Goal: Navigation & Orientation: Understand site structure

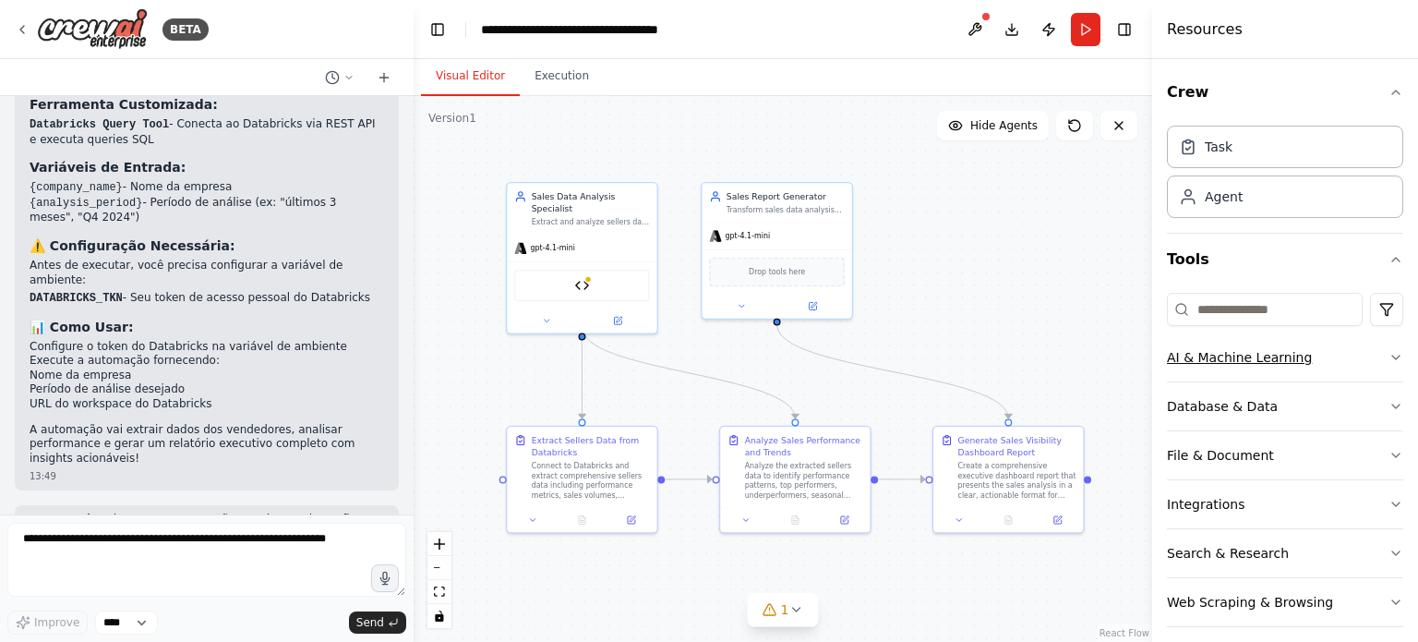
scroll to position [12, 0]
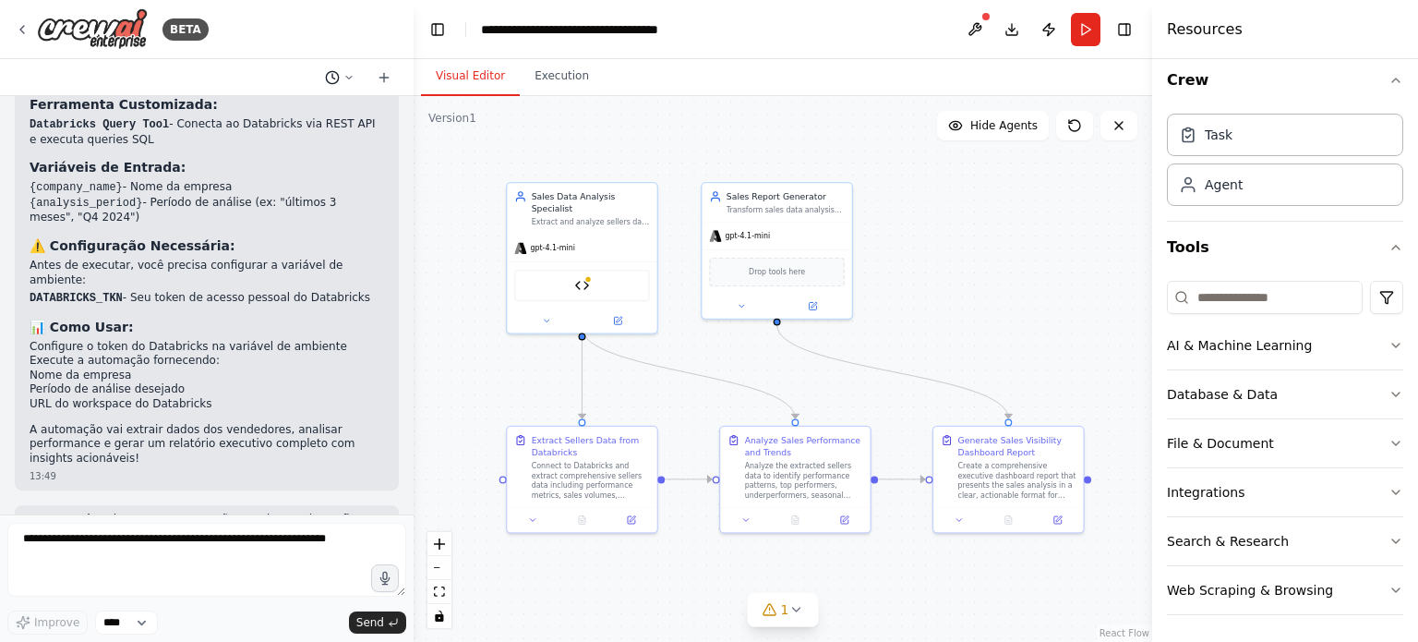
click at [354, 81] on icon at bounding box center [348, 77] width 11 height 11
click at [354, 81] on div at bounding box center [207, 321] width 414 height 642
click at [379, 78] on icon at bounding box center [383, 78] width 8 height 0
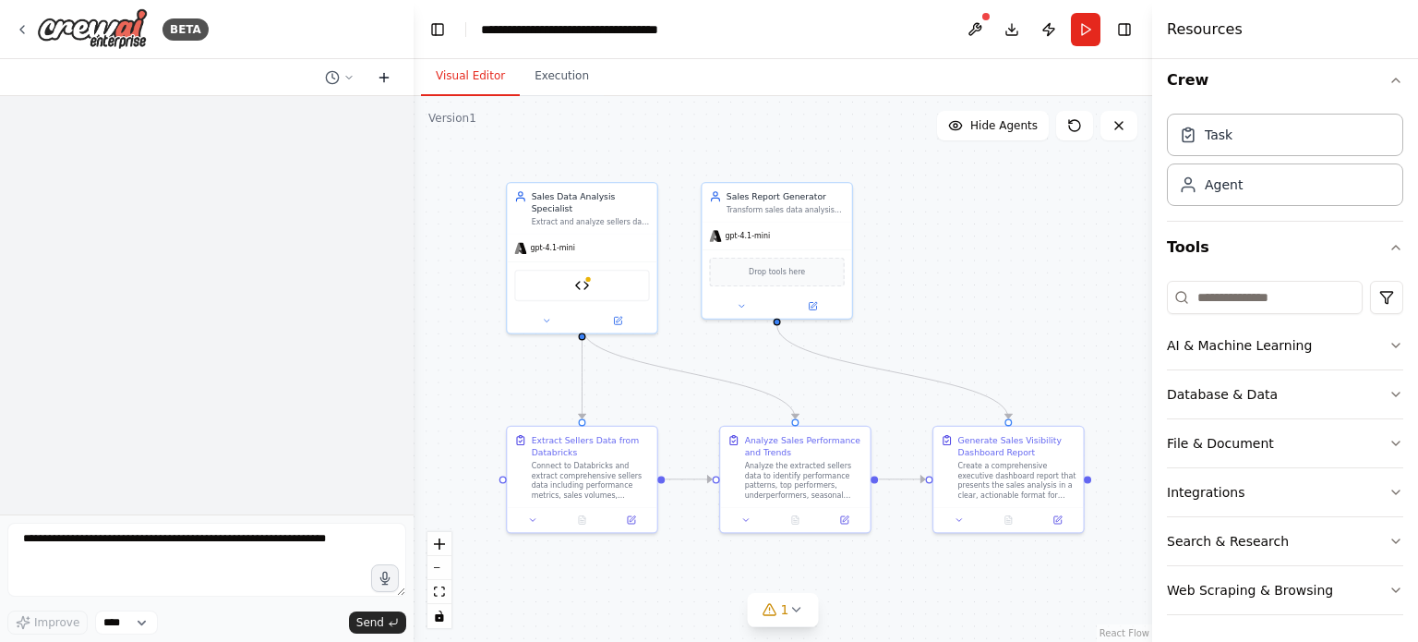
scroll to position [0, 0]
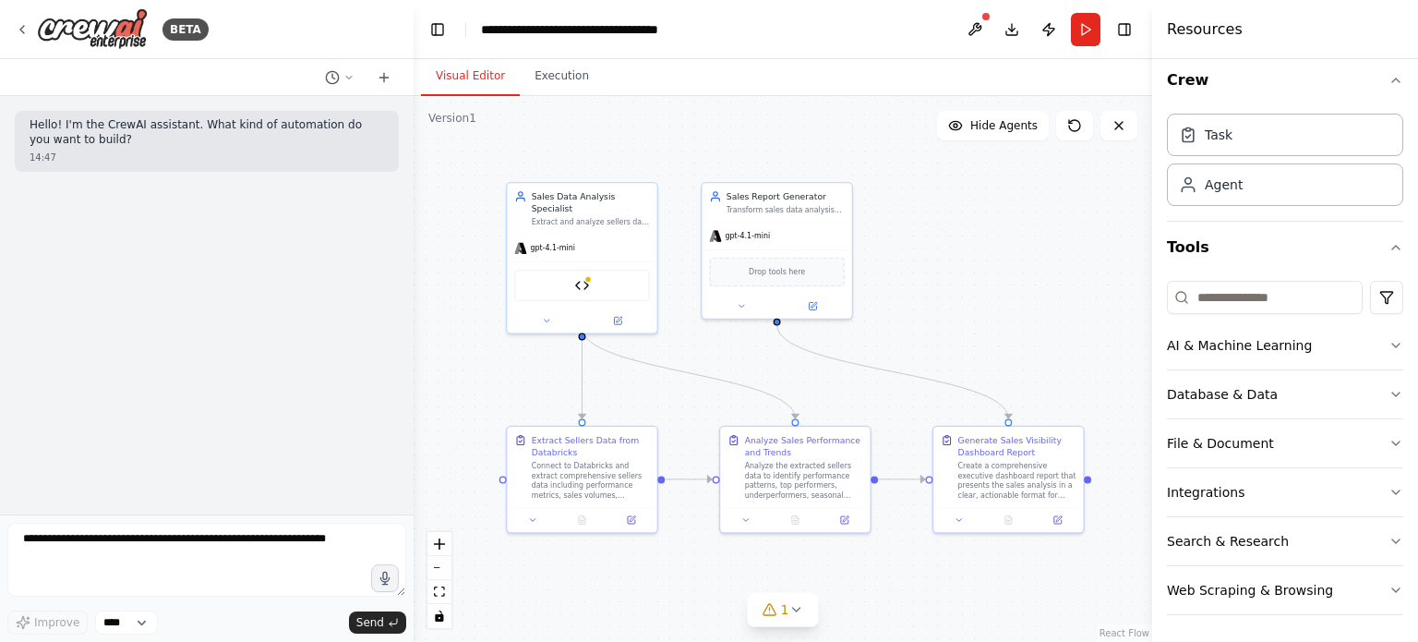
click at [617, 137] on div ".deletable-edge-delete-btn { width: 20px; height: 20px; border: 0px solid #ffff…" at bounding box center [783, 369] width 739 height 546
click at [547, 73] on button "Execution" at bounding box center [562, 76] width 84 height 39
click at [487, 69] on button "Visual Editor" at bounding box center [470, 76] width 99 height 39
click at [1012, 32] on button "Download" at bounding box center [1012, 29] width 30 height 33
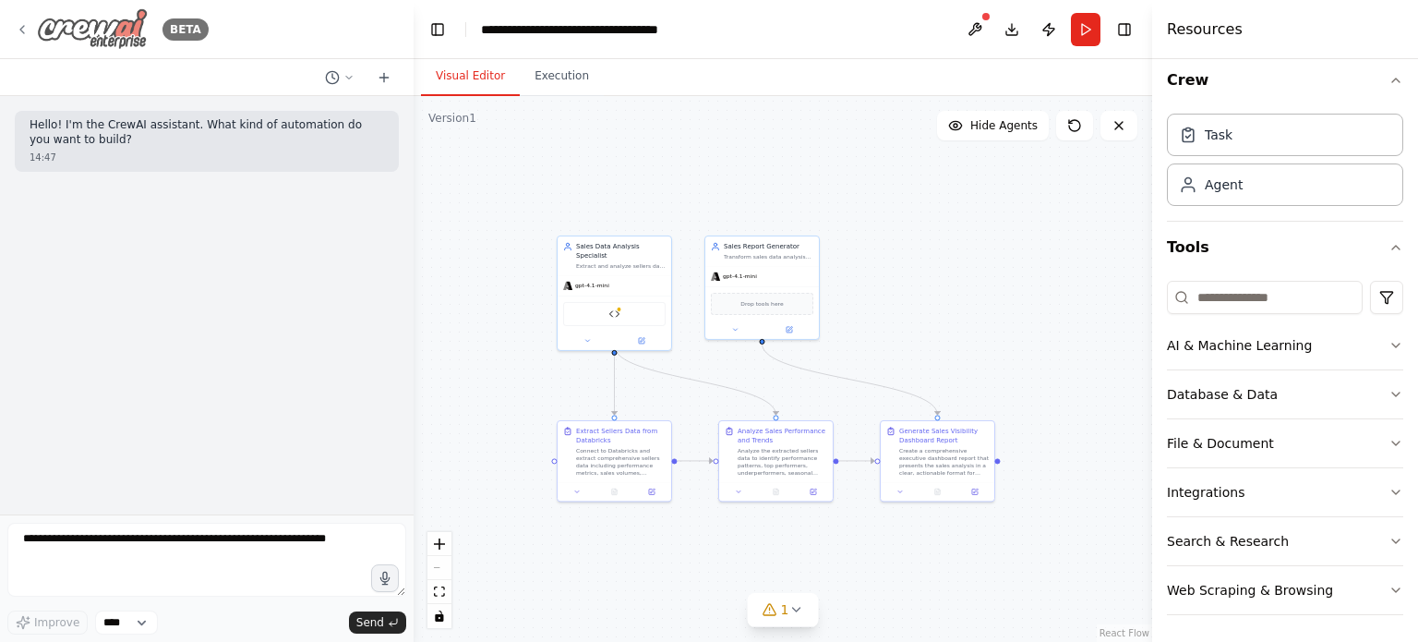
click at [27, 32] on icon at bounding box center [22, 29] width 15 height 15
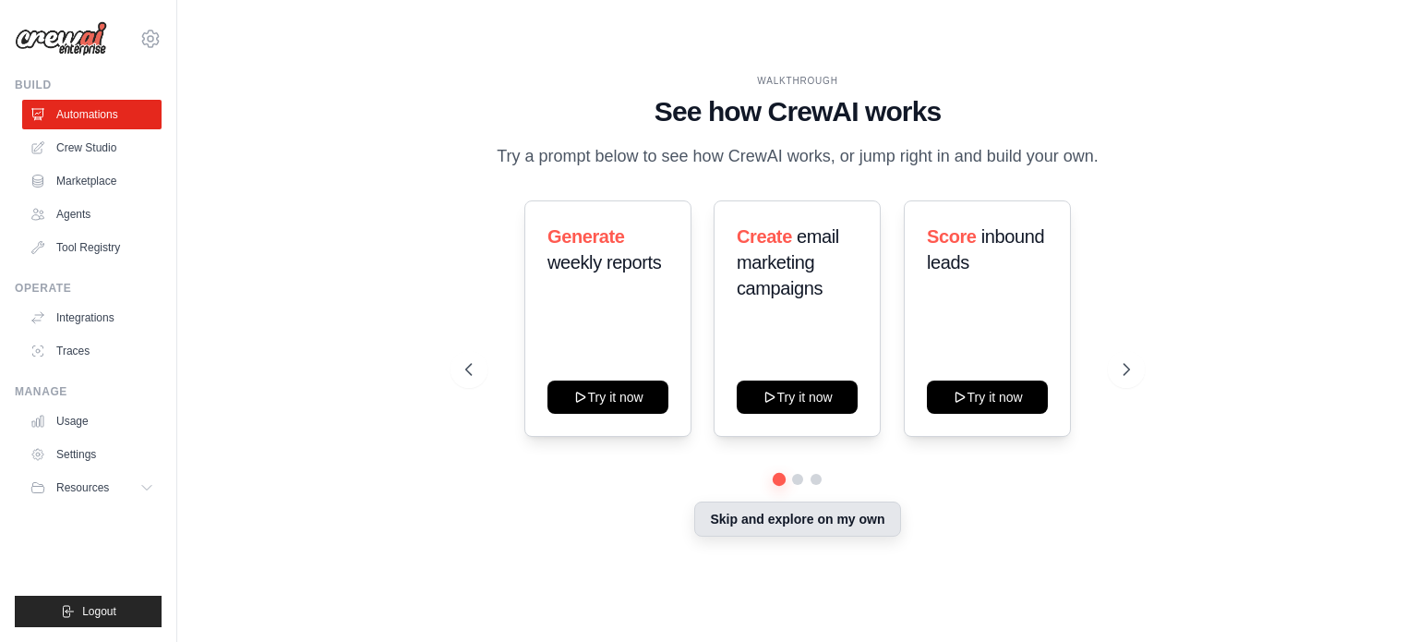
click at [811, 519] on button "Skip and explore on my own" at bounding box center [797, 518] width 206 height 35
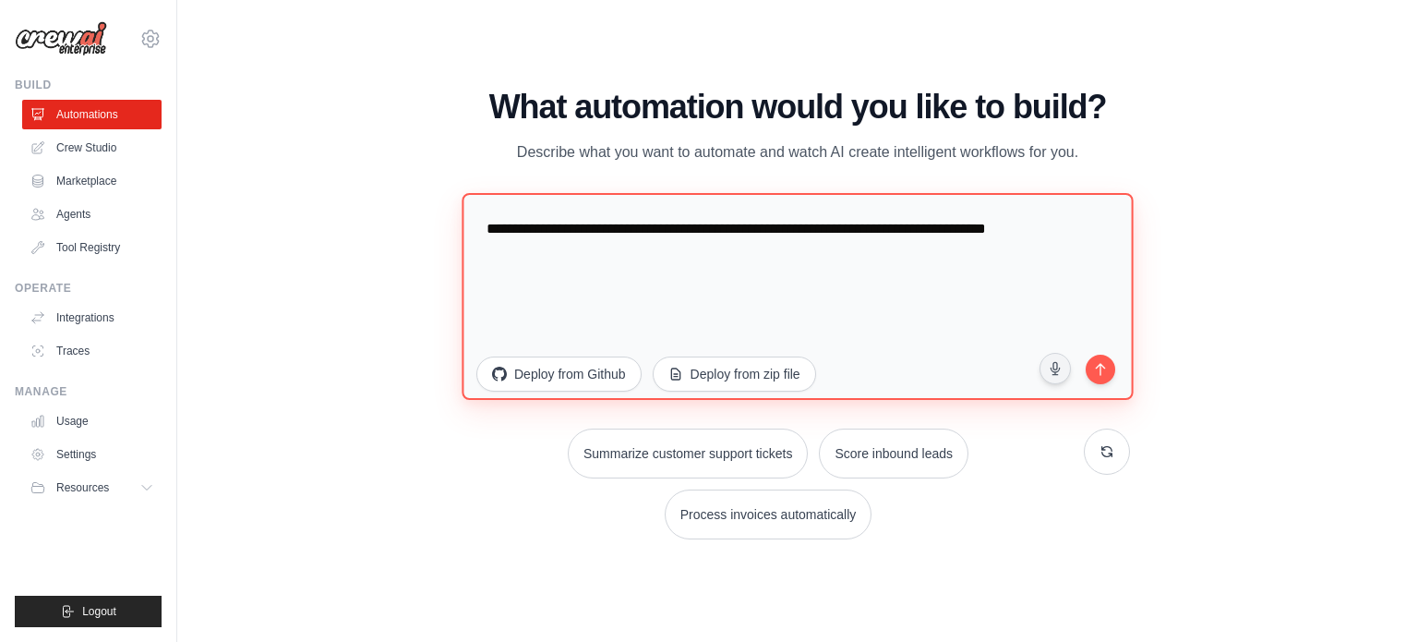
click at [735, 307] on textarea "**********" at bounding box center [797, 295] width 671 height 207
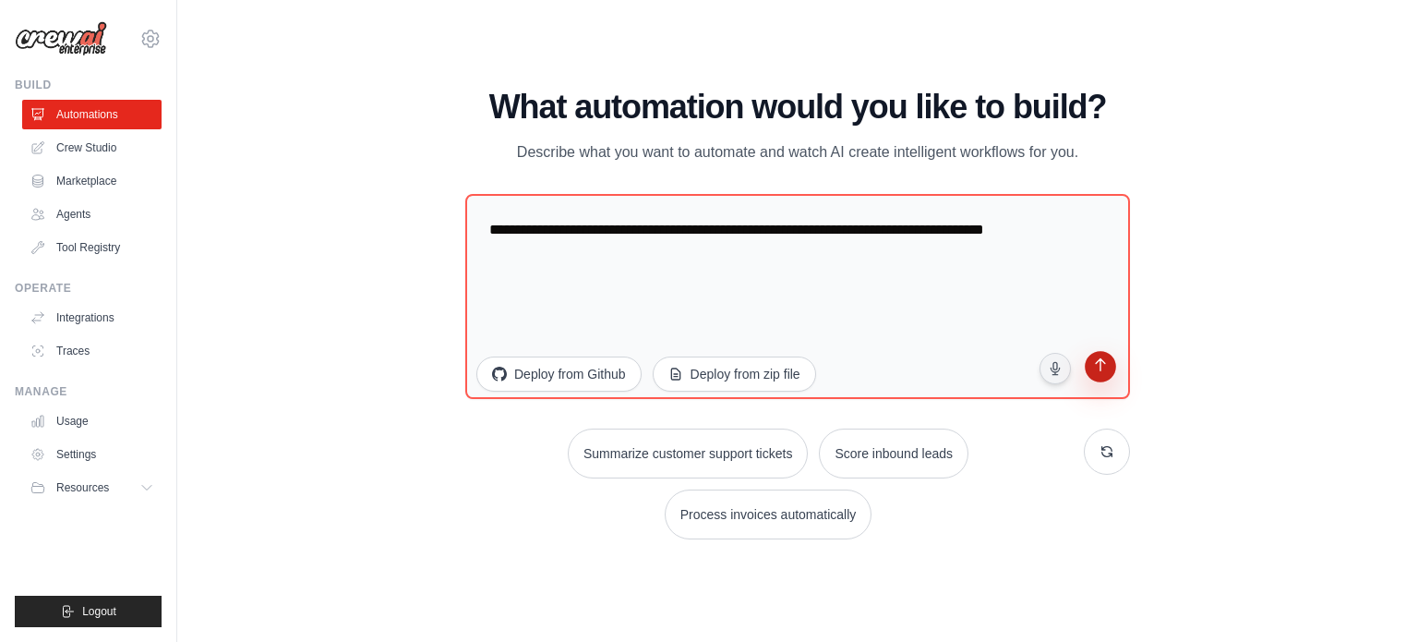
click at [1112, 367] on button "submit" at bounding box center [1100, 368] width 35 height 35
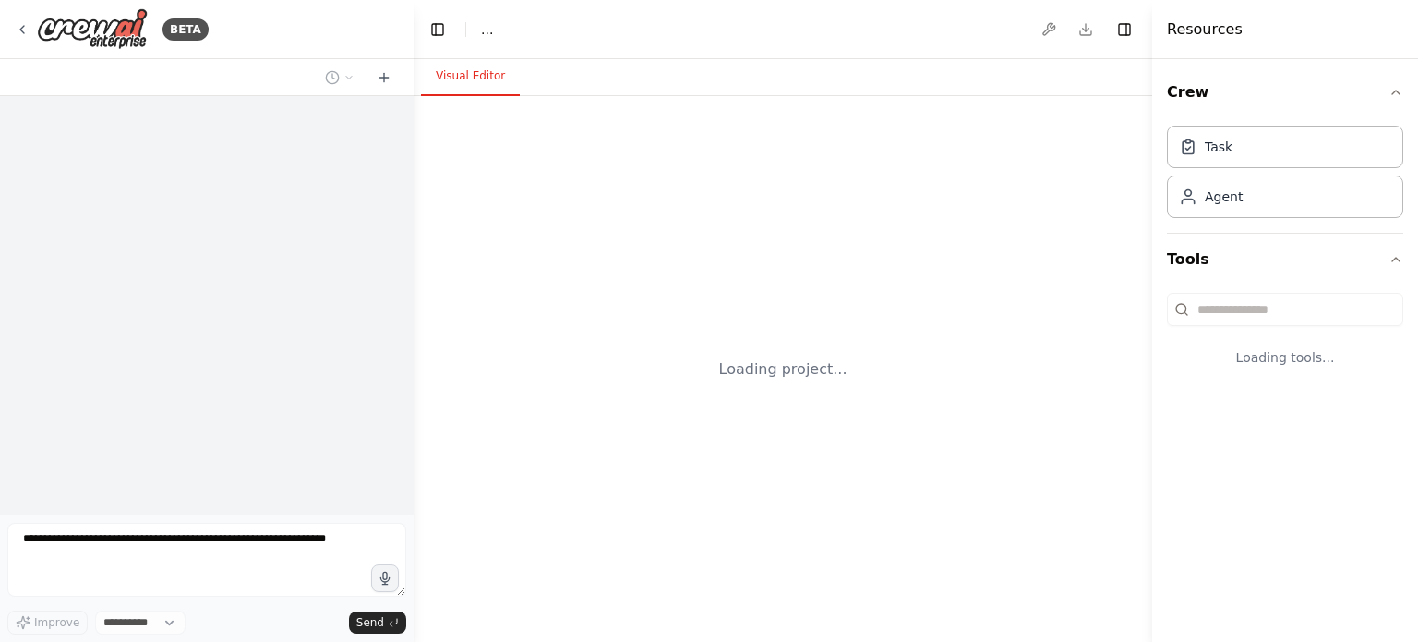
select select "****"
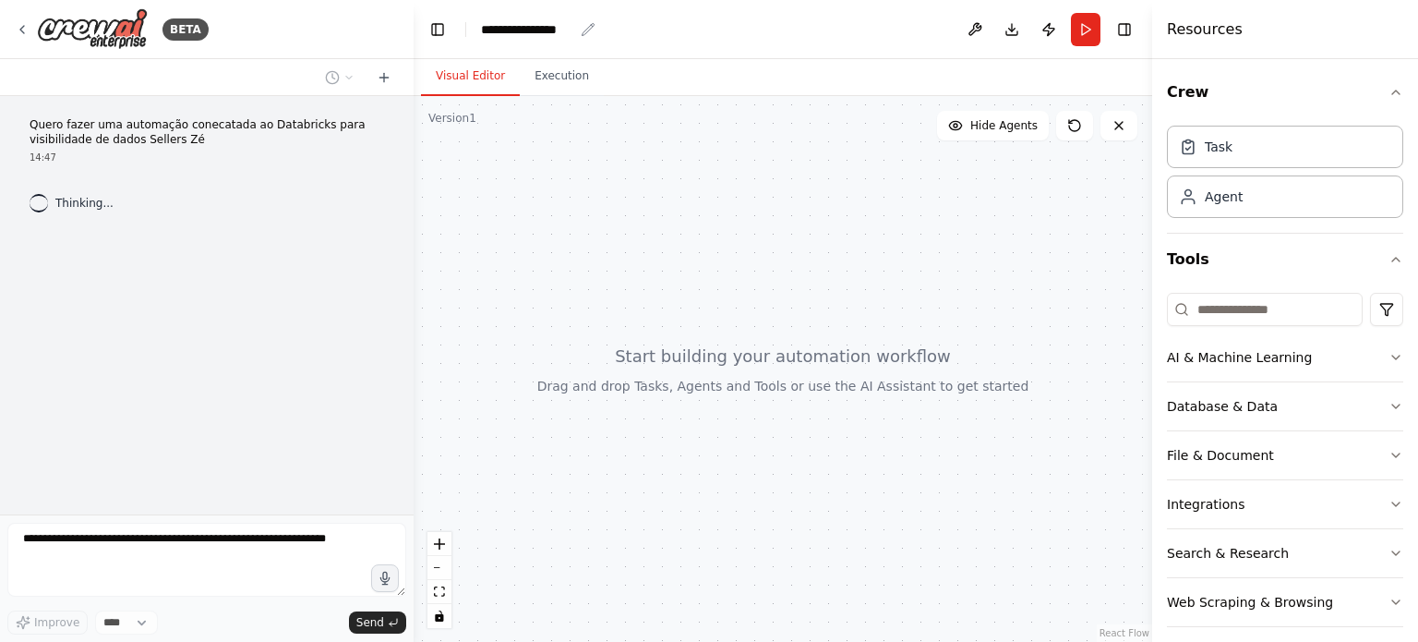
click at [555, 30] on div "**********" at bounding box center [527, 29] width 92 height 18
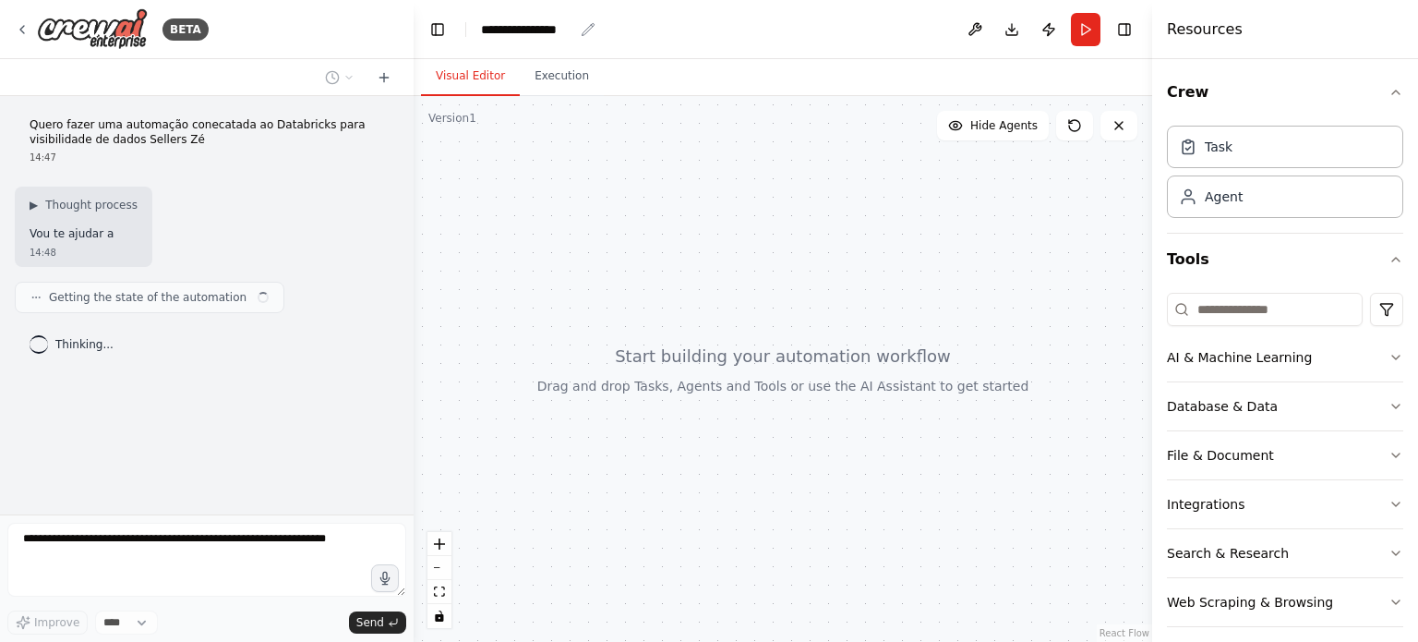
click at [583, 33] on icon "breadcrumb" at bounding box center [588, 29] width 12 height 12
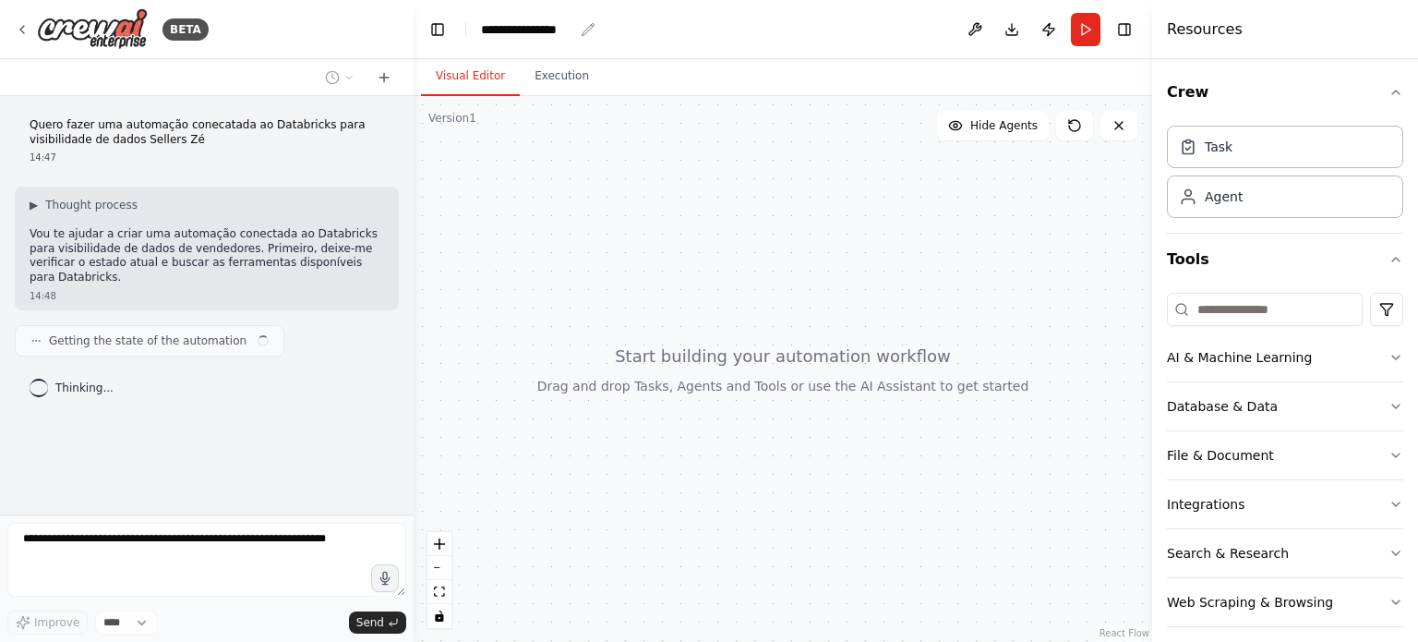
click at [588, 31] on icon "breadcrumb" at bounding box center [588, 29] width 15 height 15
click at [544, 21] on div "**********" at bounding box center [527, 29] width 92 height 18
drag, startPoint x: 494, startPoint y: 31, endPoint x: 631, endPoint y: 37, distance: 137.7
click at [631, 37] on header "**********" at bounding box center [783, 29] width 739 height 59
click at [753, 162] on div at bounding box center [783, 369] width 739 height 546
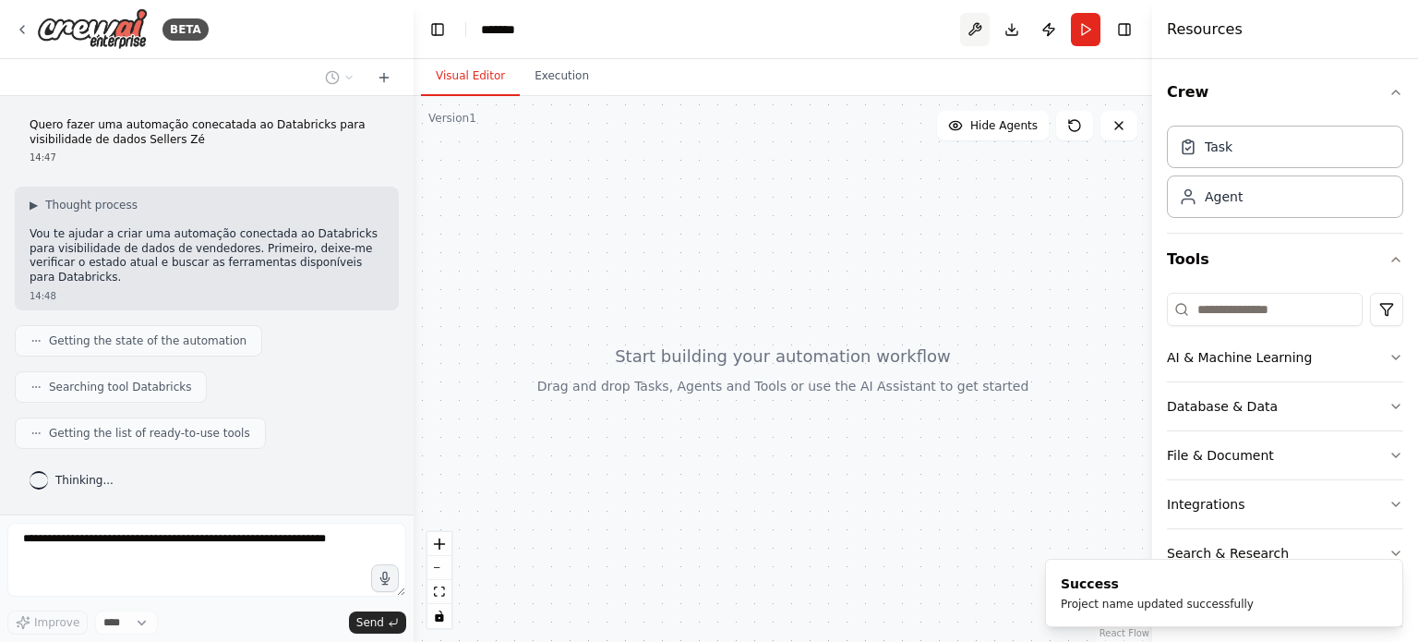
scroll to position [25, 0]
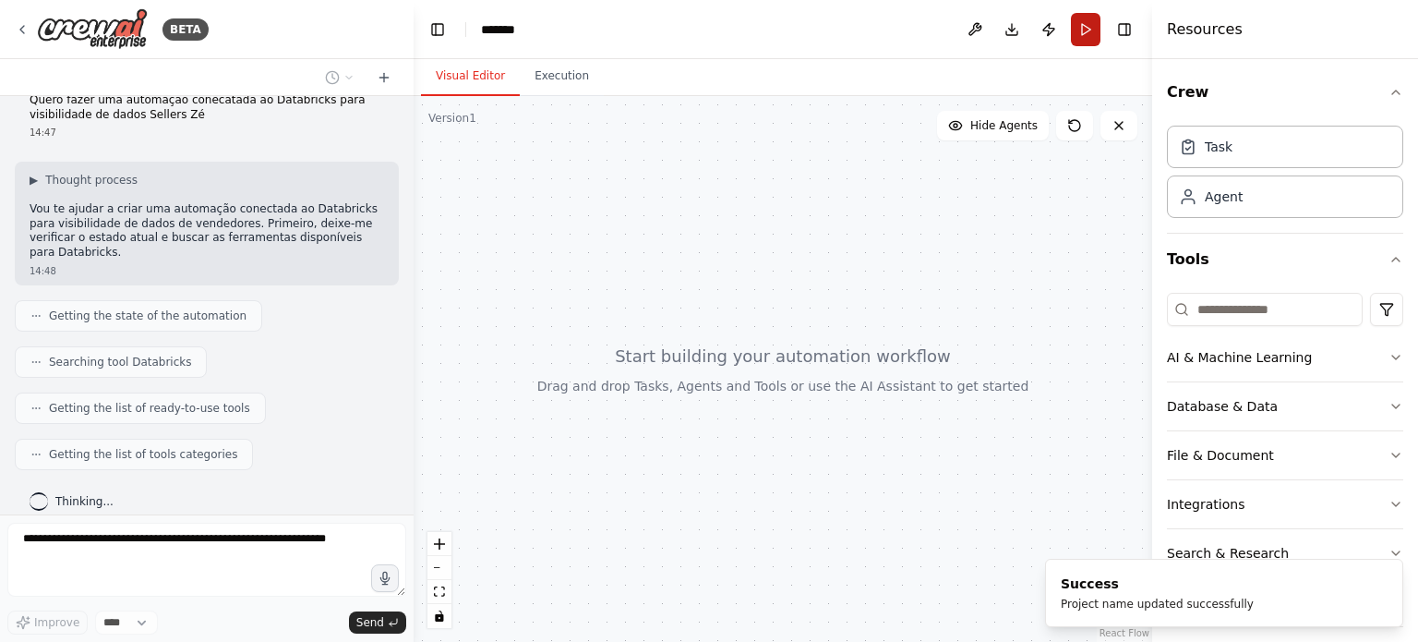
click at [1089, 35] on button "Run" at bounding box center [1086, 29] width 30 height 33
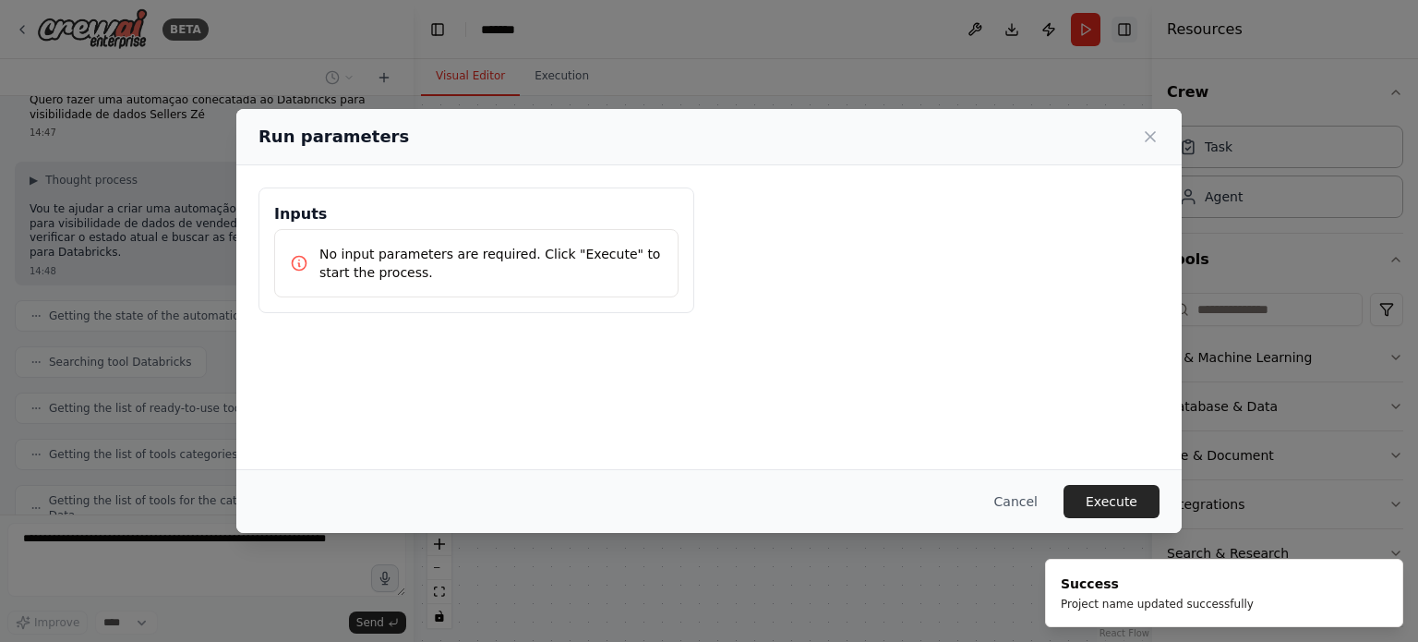
click at [1124, 32] on div "Run parameters Inputs No input parameters are required. Click "Execute" to star…" at bounding box center [709, 321] width 1418 height 642
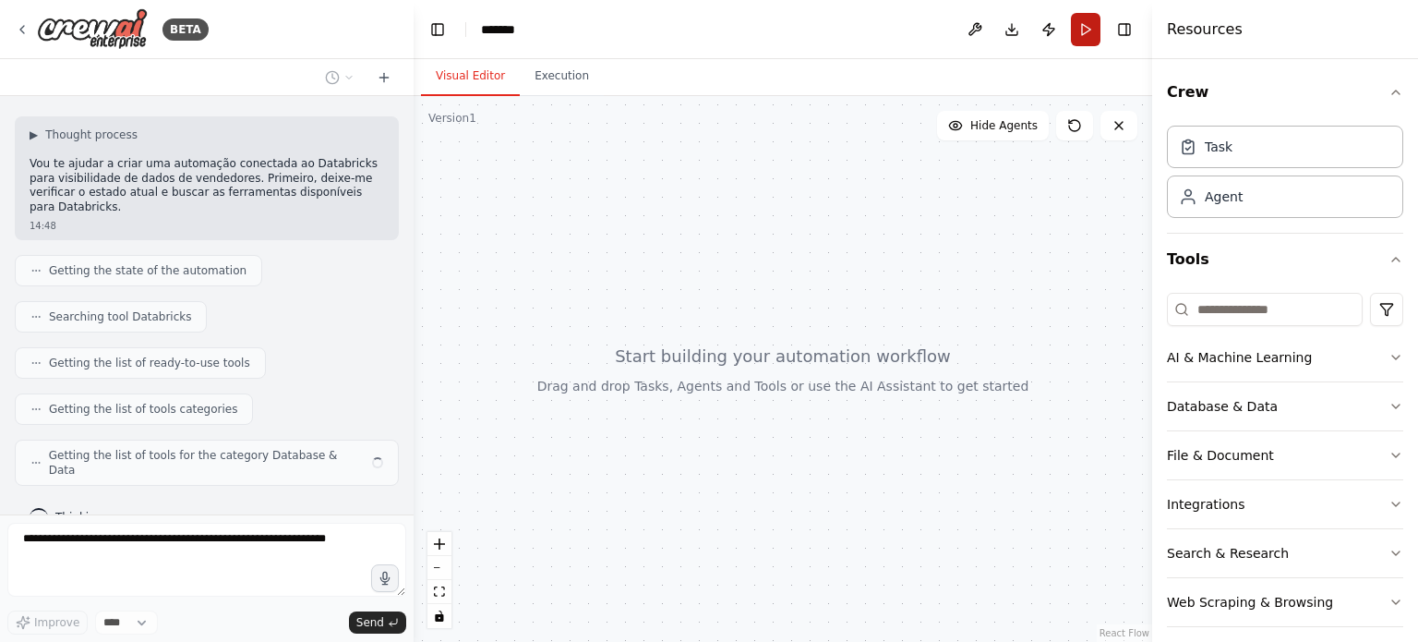
click at [1090, 29] on button "Run" at bounding box center [1086, 29] width 30 height 33
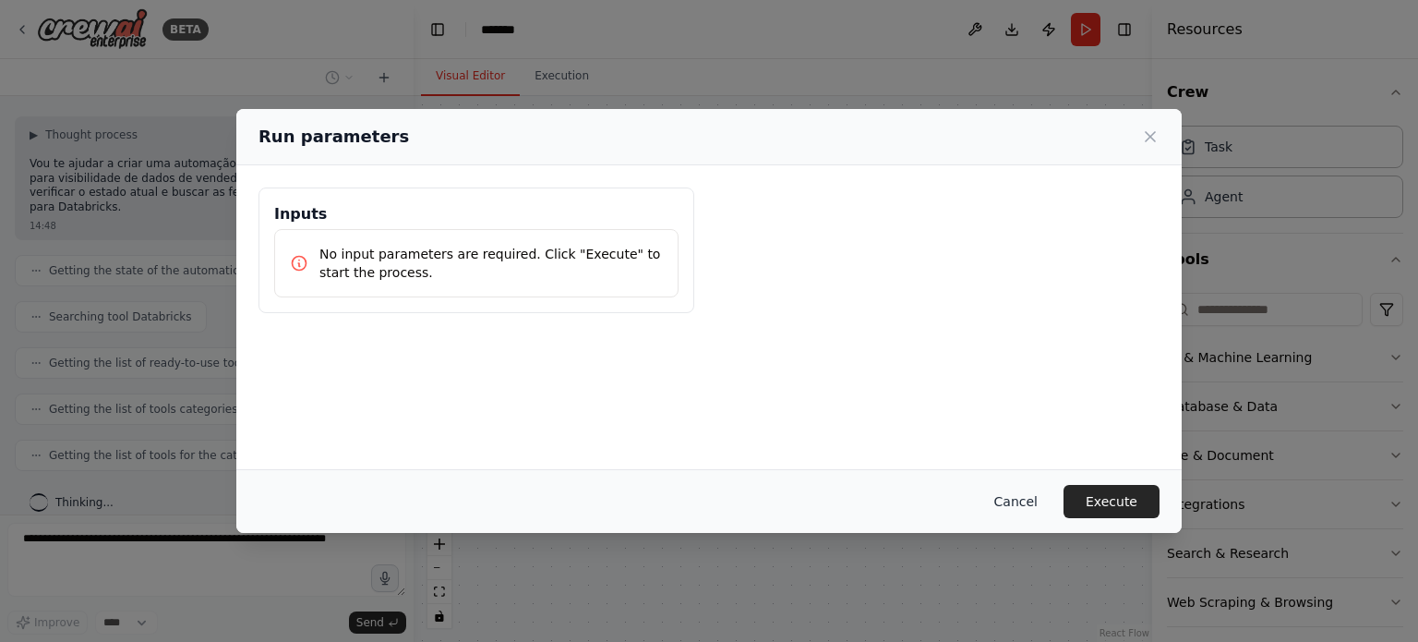
click at [1034, 490] on button "Cancel" at bounding box center [1016, 501] width 73 height 33
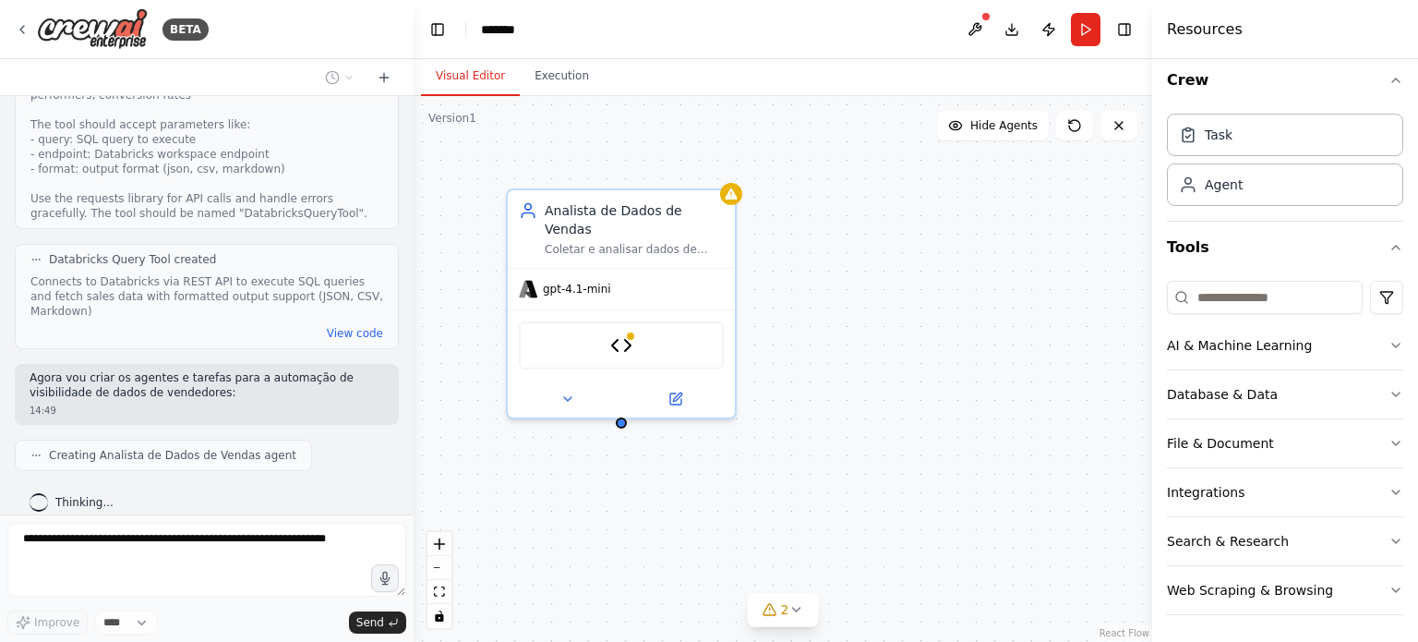
scroll to position [767, 0]
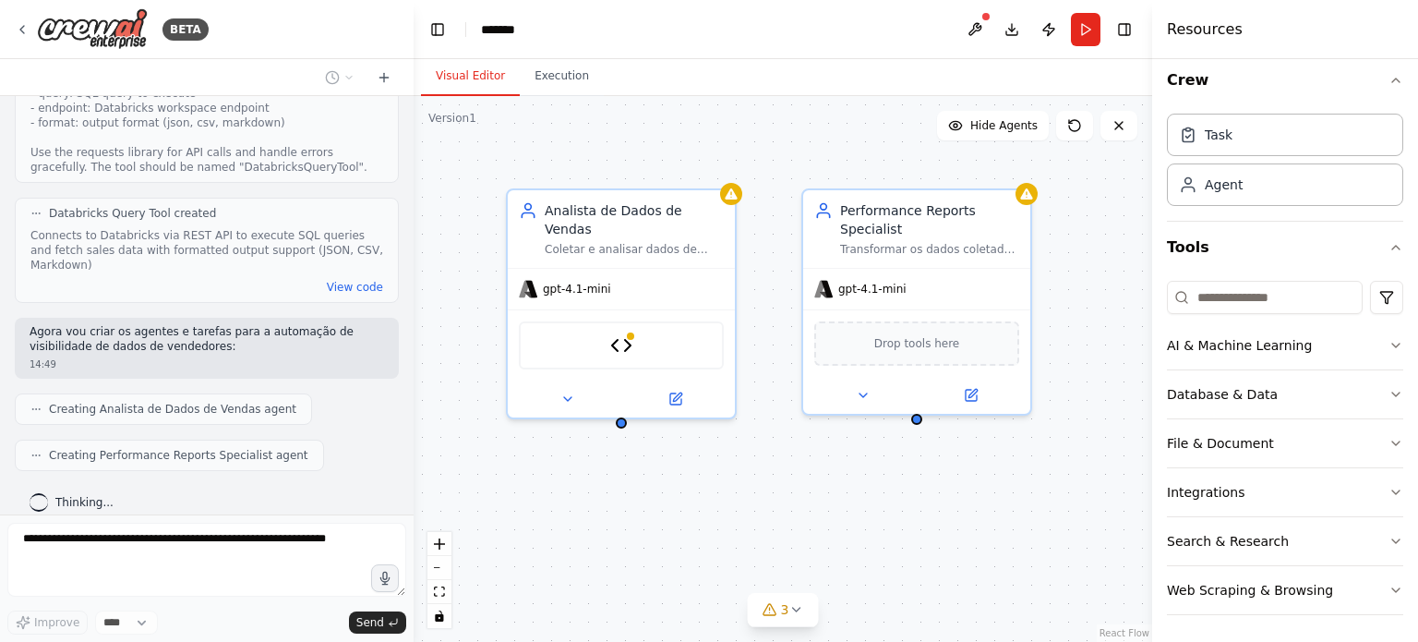
click at [0, 437] on button "Toggle Sidebar" at bounding box center [0, 321] width 15 height 642
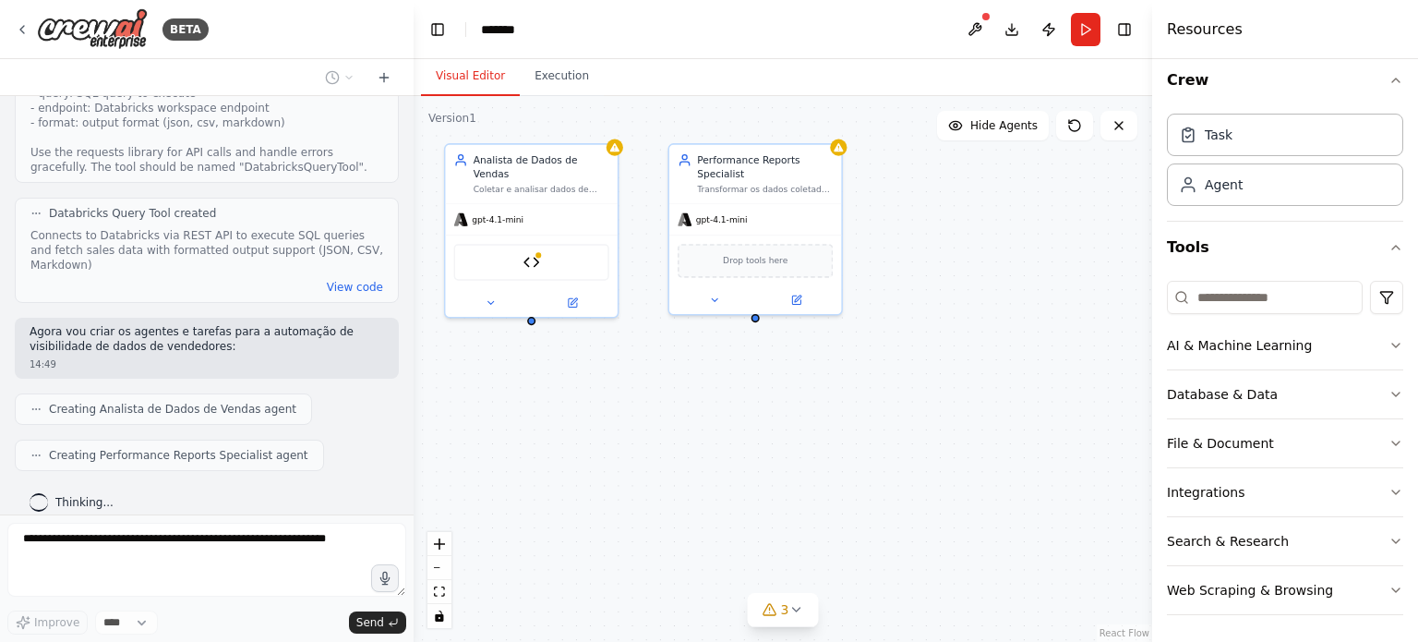
drag, startPoint x: 1100, startPoint y: 339, endPoint x: 895, endPoint y: 269, distance: 217.5
click at [895, 269] on div "Analista de Dados de Vendas Coletar e analisar dados de vendedores do Databrick…" at bounding box center [783, 369] width 739 height 546
click at [1377, 237] on button "Tools" at bounding box center [1285, 248] width 236 height 52
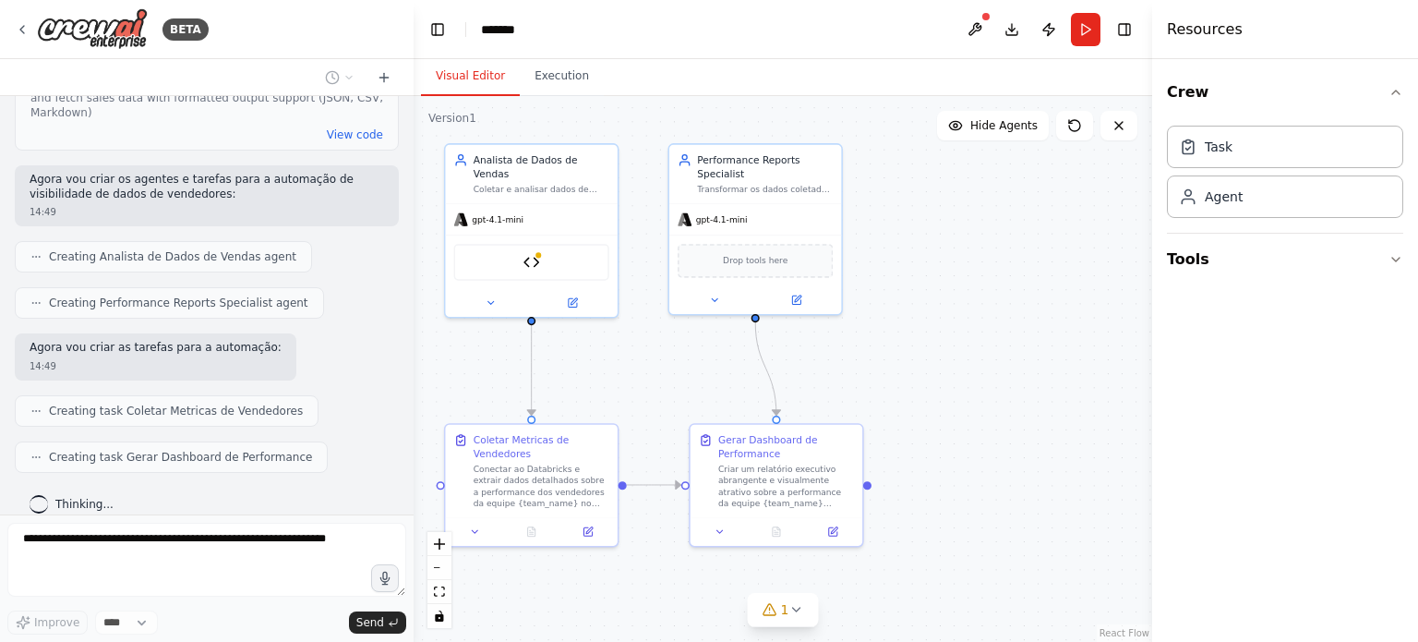
scroll to position [966, 0]
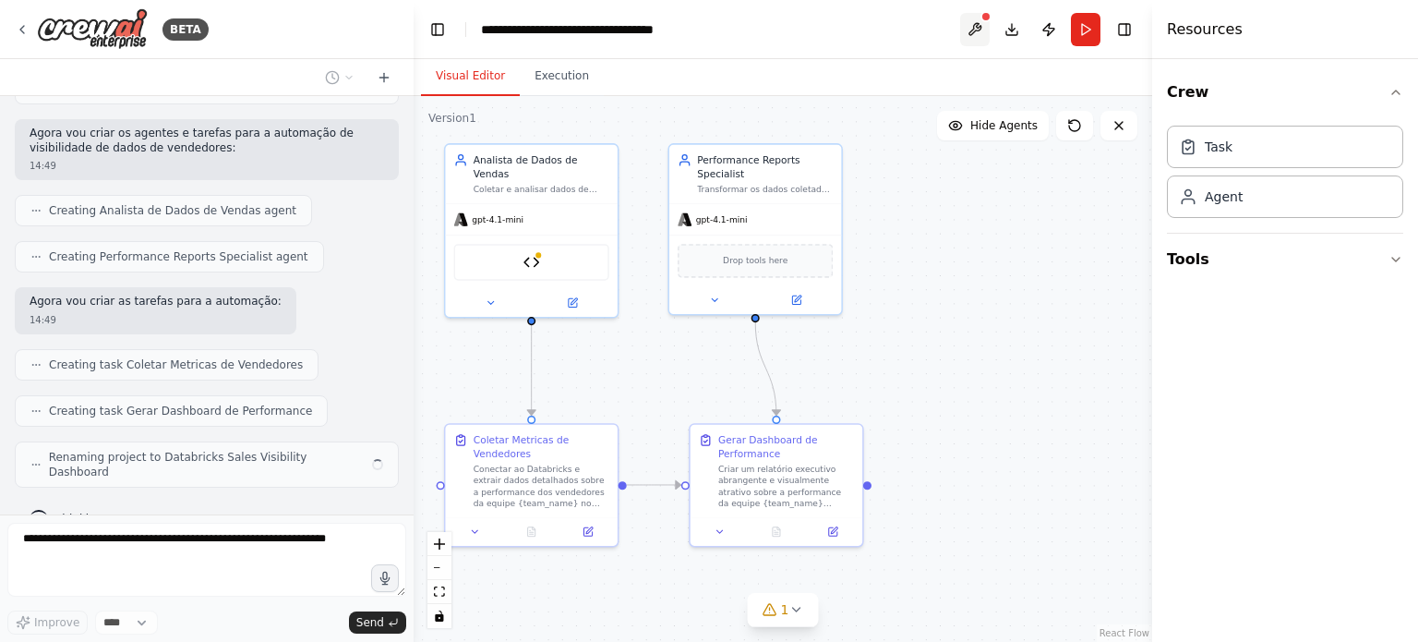
click at [978, 27] on button at bounding box center [975, 29] width 30 height 33
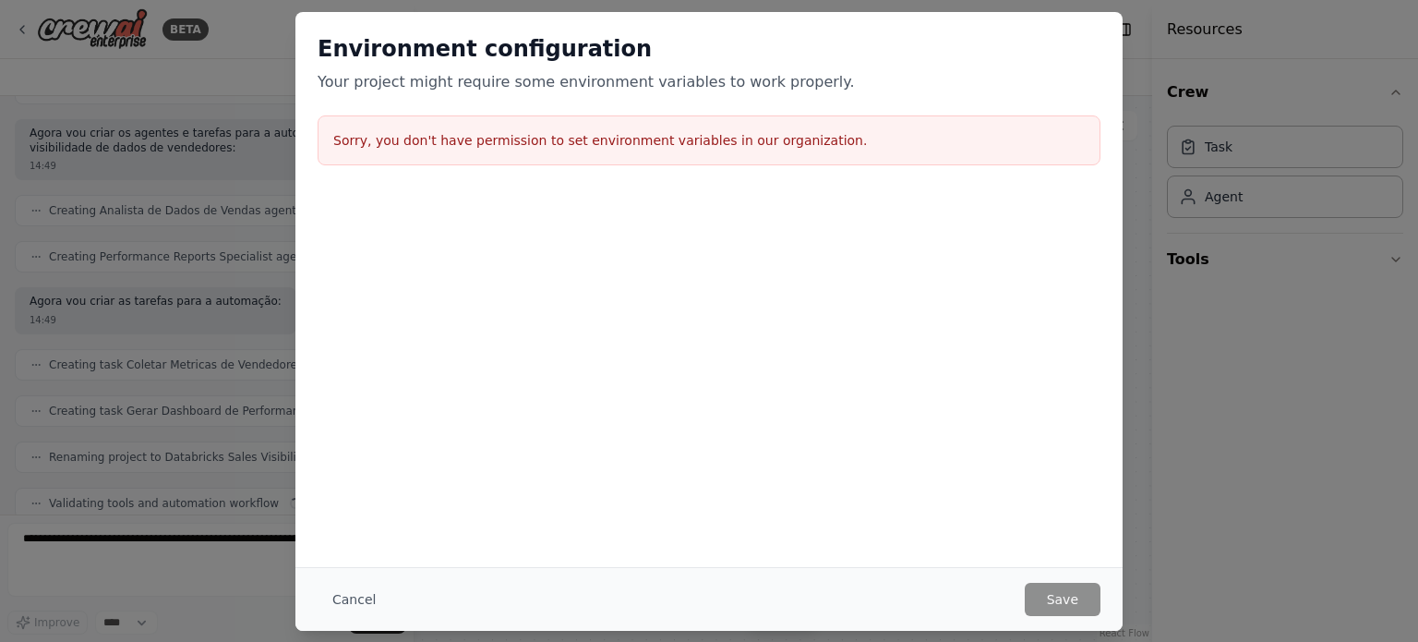
scroll to position [1012, 0]
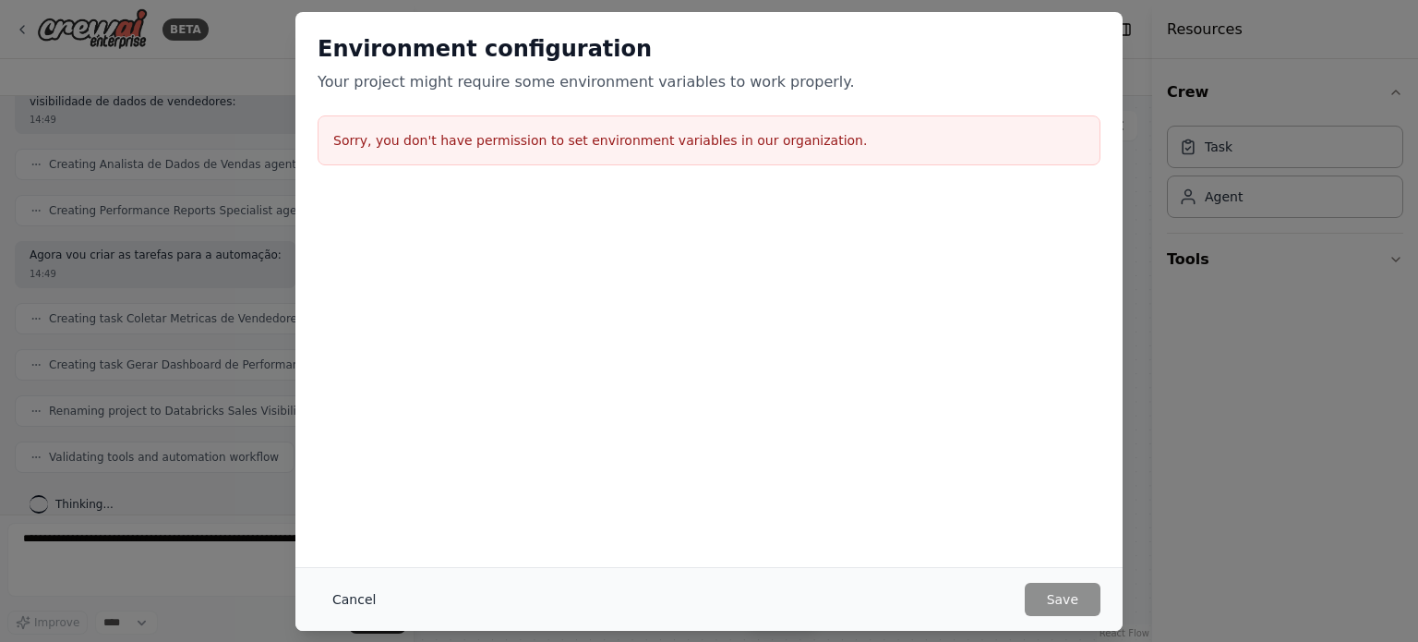
click at [358, 585] on button "Cancel" at bounding box center [354, 599] width 73 height 33
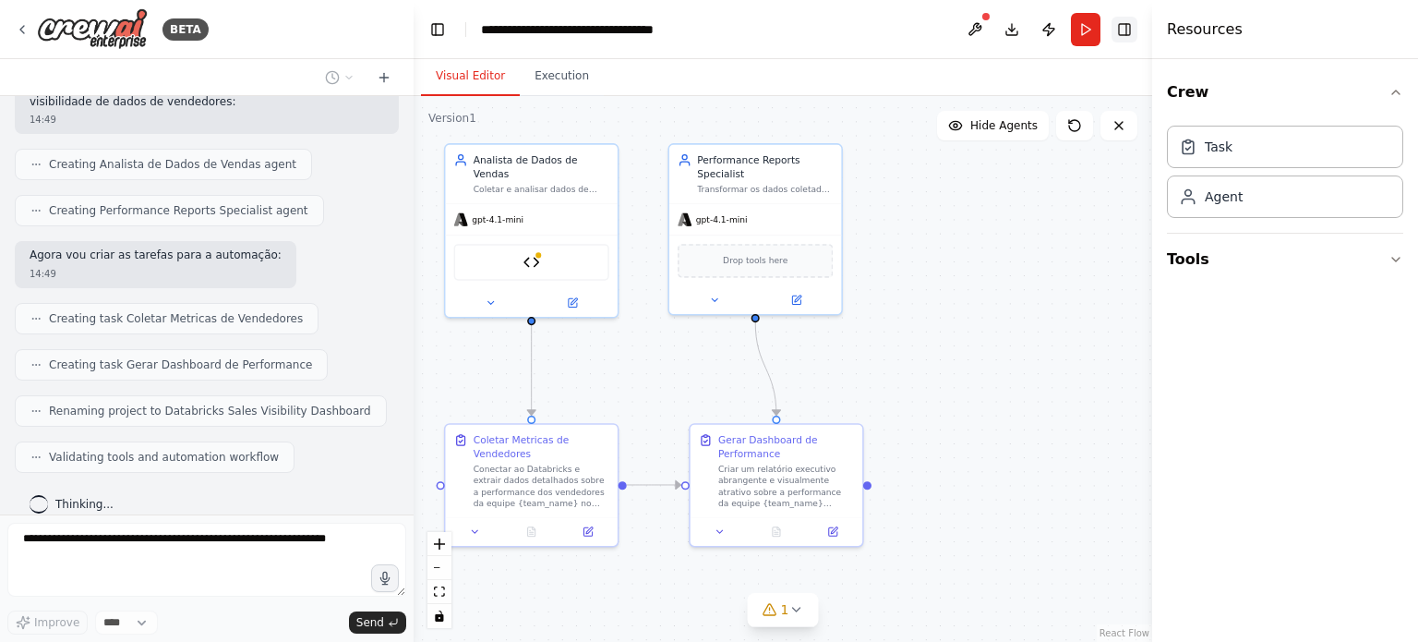
click at [1118, 29] on button "Toggle Right Sidebar" at bounding box center [1125, 30] width 26 height 26
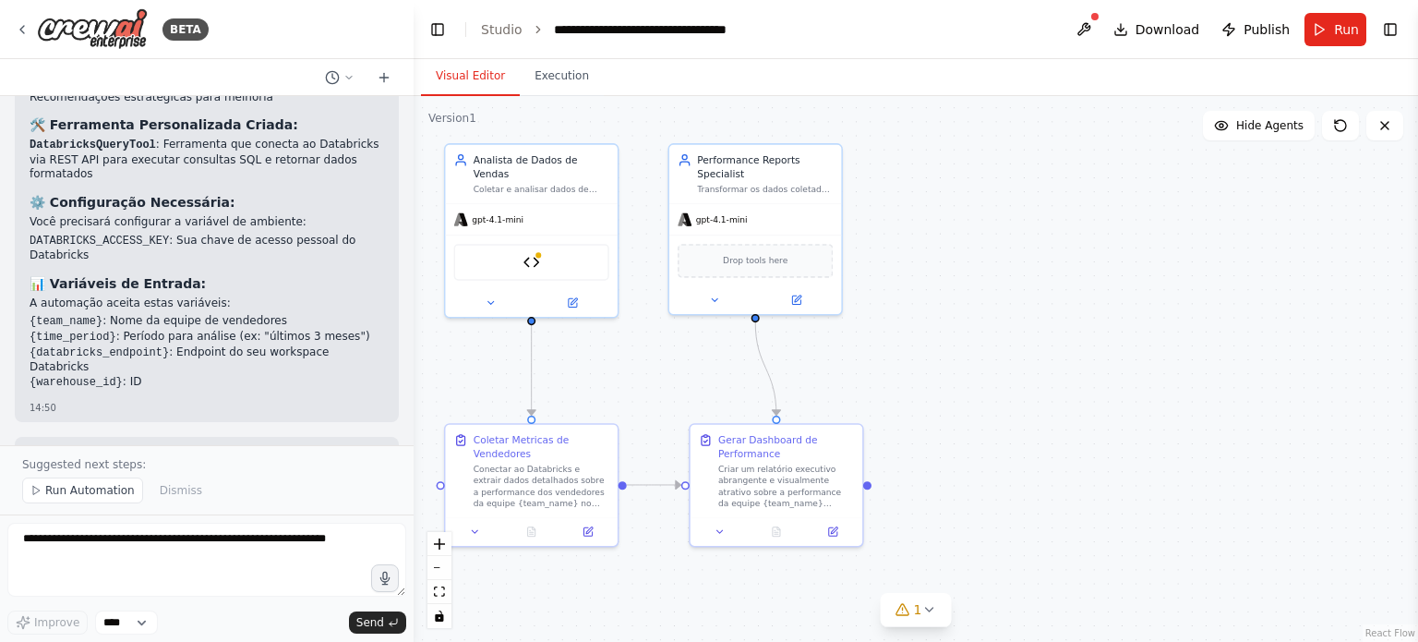
scroll to position [1832, 0]
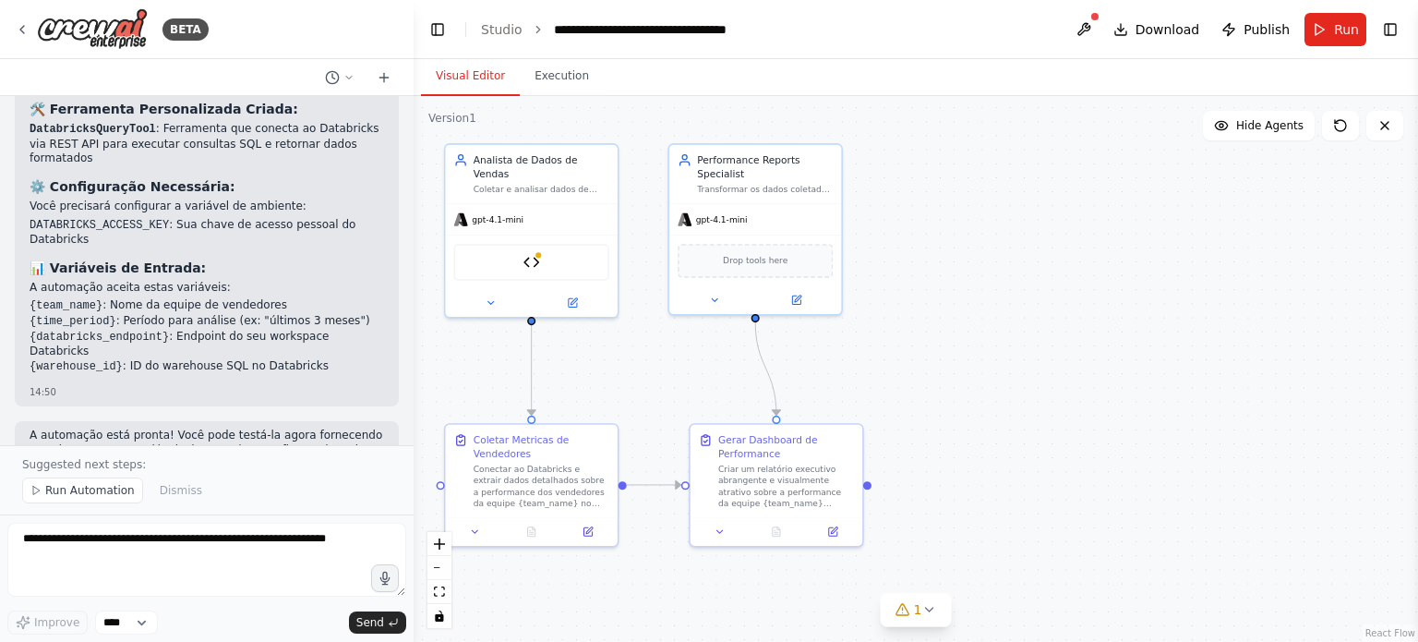
click at [0, 353] on button "Toggle Sidebar" at bounding box center [0, 321] width 15 height 642
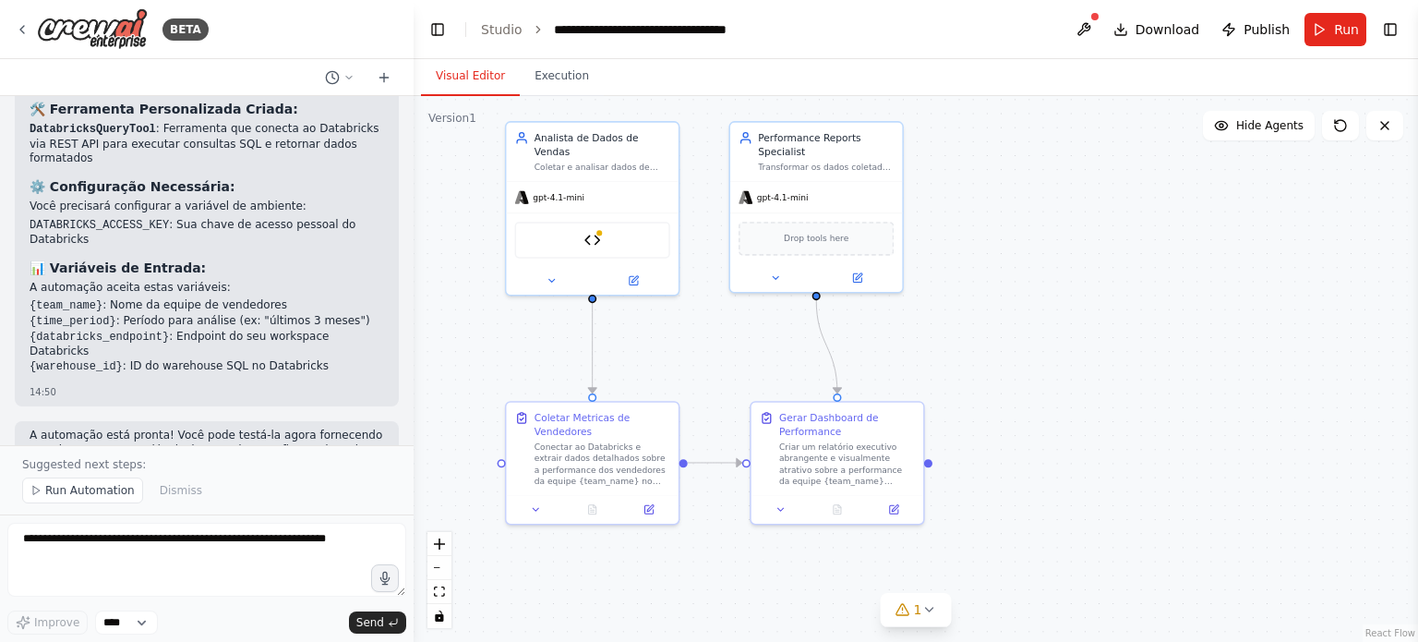
drag, startPoint x: 971, startPoint y: 351, endPoint x: 1032, endPoint y: 329, distance: 64.8
click at [1032, 329] on div ".deletable-edge-delete-btn { width: 20px; height: 20px; border: 0px solid #ffff…" at bounding box center [916, 369] width 1004 height 546
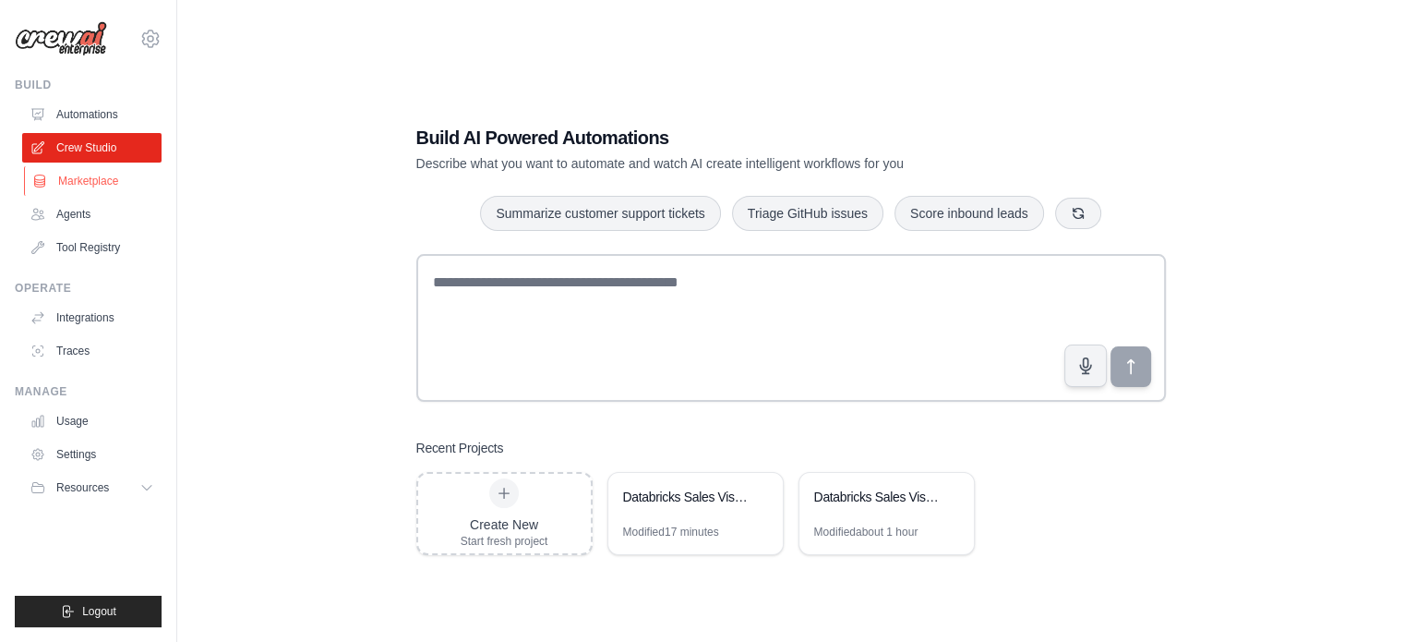
click at [91, 184] on link "Marketplace" at bounding box center [93, 181] width 139 height 30
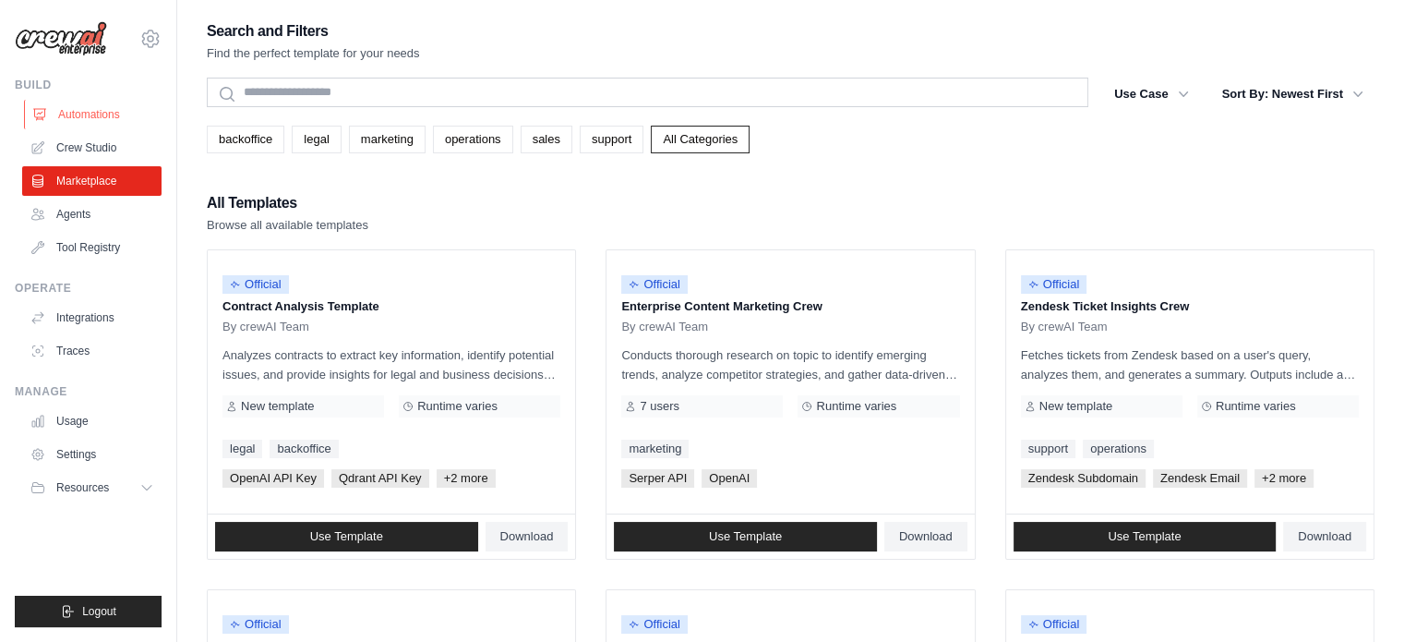
click at [95, 122] on link "Automations" at bounding box center [93, 115] width 139 height 30
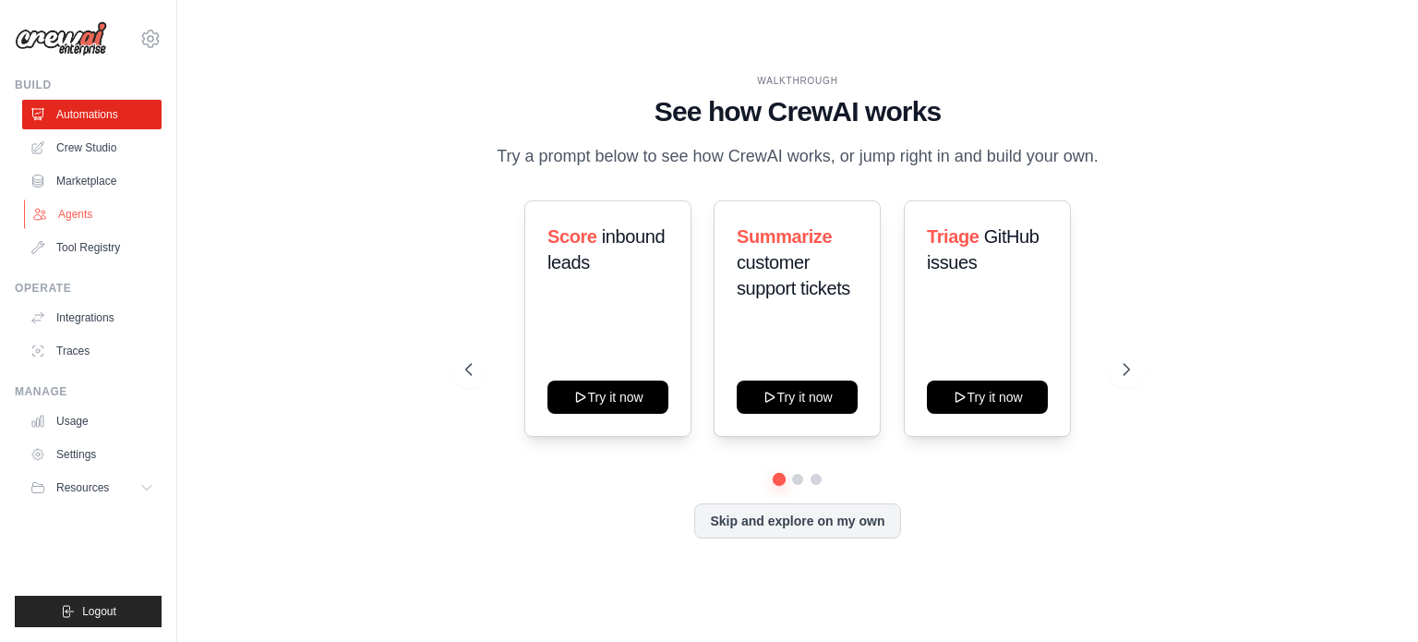
click at [73, 224] on link "Agents" at bounding box center [93, 214] width 139 height 30
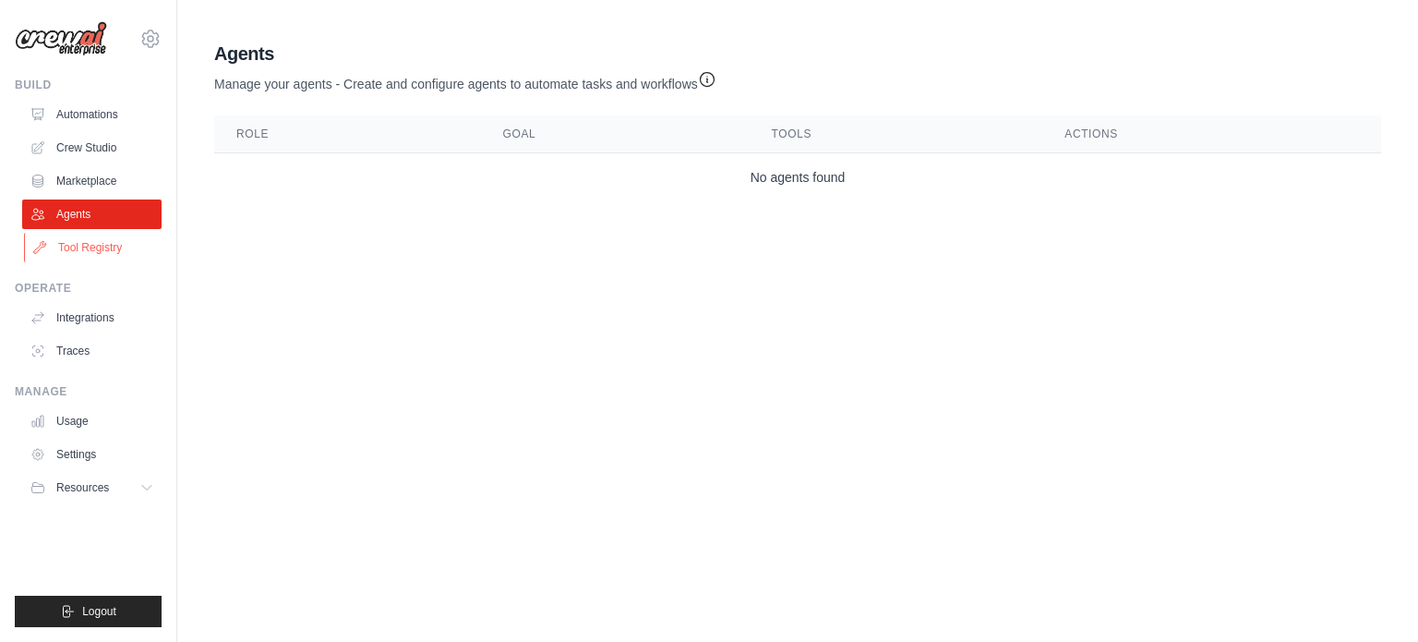
click at [85, 242] on link "Tool Registry" at bounding box center [93, 248] width 139 height 30
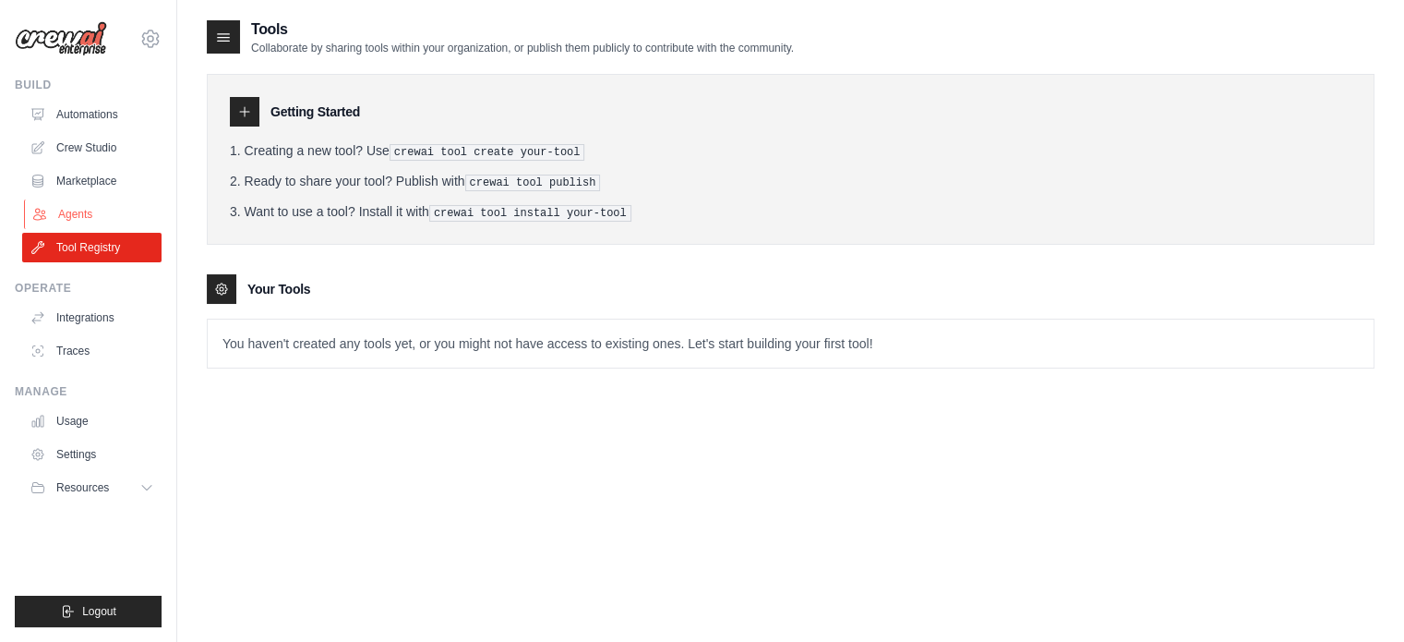
click at [85, 214] on link "Agents" at bounding box center [93, 214] width 139 height 30
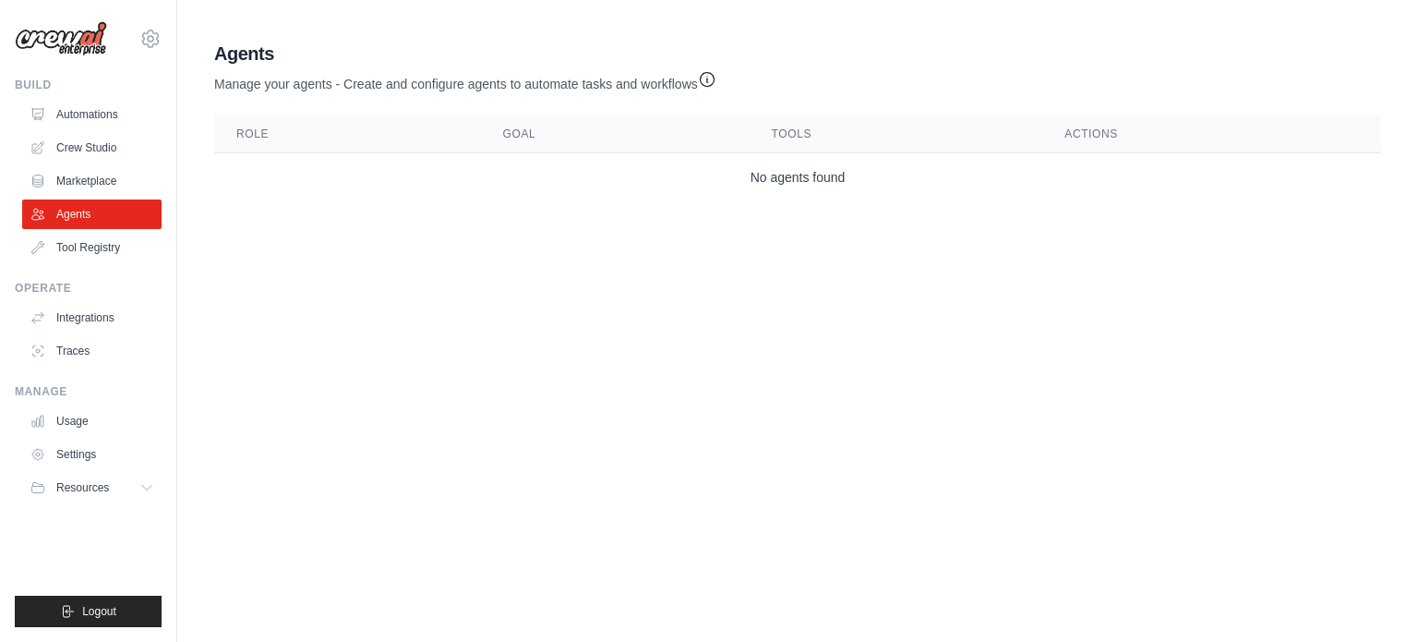
click at [78, 175] on link "Marketplace" at bounding box center [91, 181] width 139 height 30
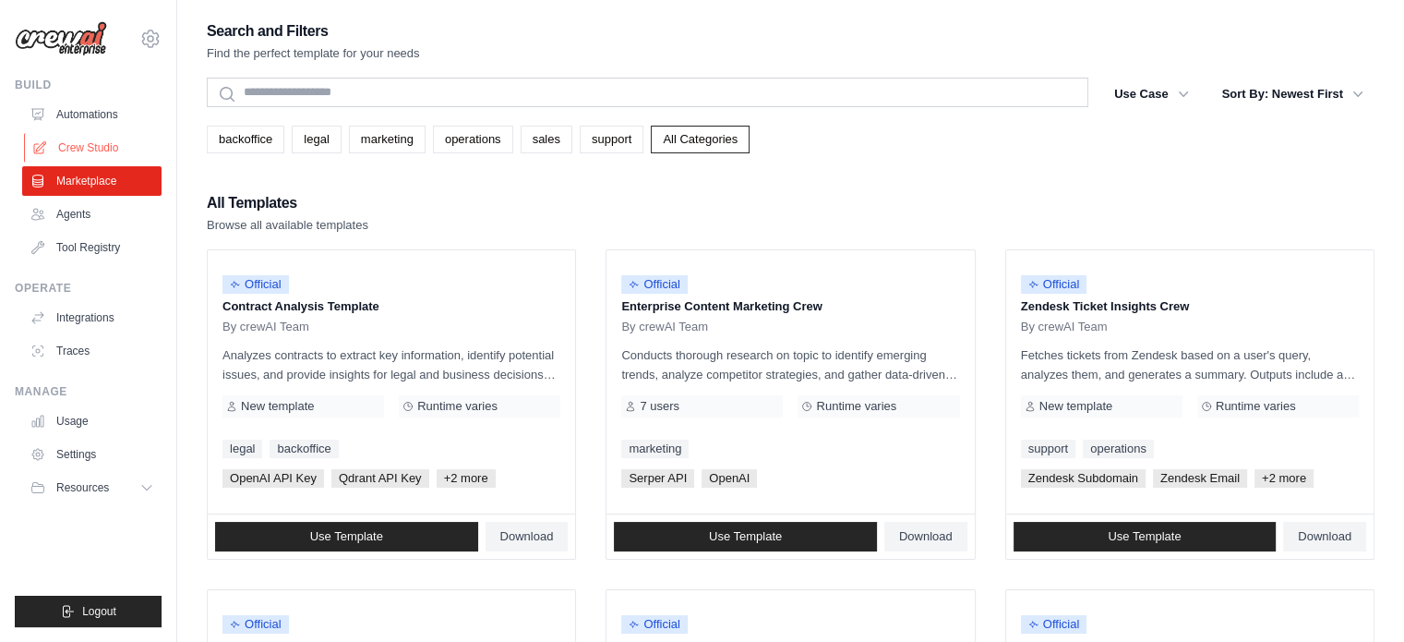
click at [86, 150] on link "Crew Studio" at bounding box center [93, 148] width 139 height 30
